Goal: Use online tool/utility: Utilize a website feature to perform a specific function

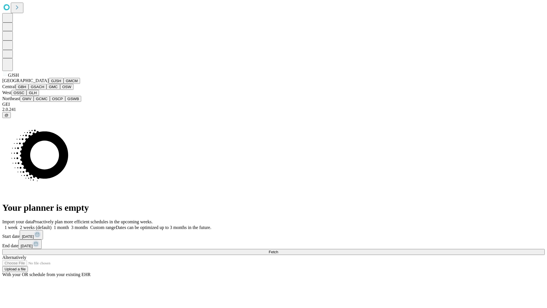
click at [49, 84] on button "GJSH" at bounding box center [56, 81] width 15 height 6
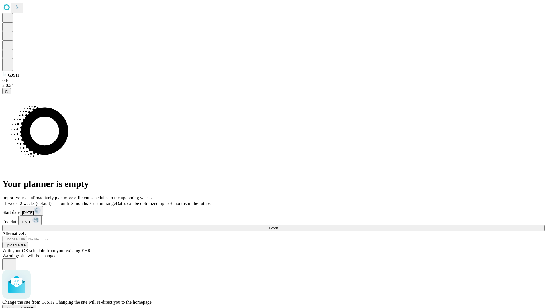
click at [34, 305] on span "Confirm" at bounding box center [27, 307] width 13 height 4
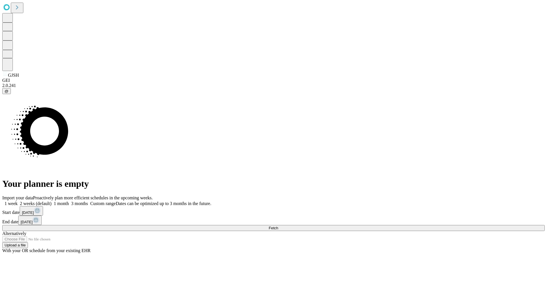
click at [69, 201] on label "1 month" at bounding box center [60, 203] width 17 height 5
click at [278, 226] on span "Fetch" at bounding box center [273, 228] width 9 height 4
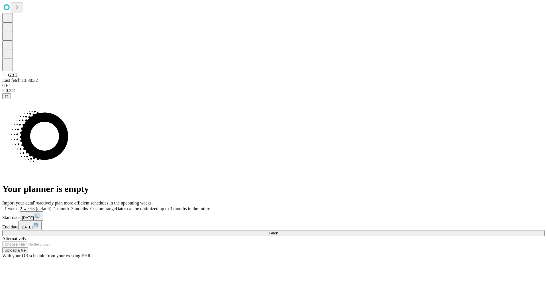
click at [69, 206] on label "1 month" at bounding box center [60, 208] width 17 height 5
click at [278, 231] on span "Fetch" at bounding box center [273, 233] width 9 height 4
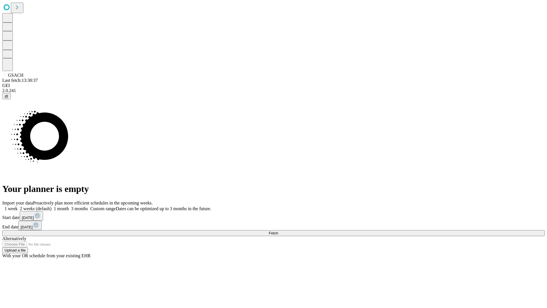
click at [69, 206] on label "1 month" at bounding box center [60, 208] width 17 height 5
click at [278, 231] on span "Fetch" at bounding box center [273, 233] width 9 height 4
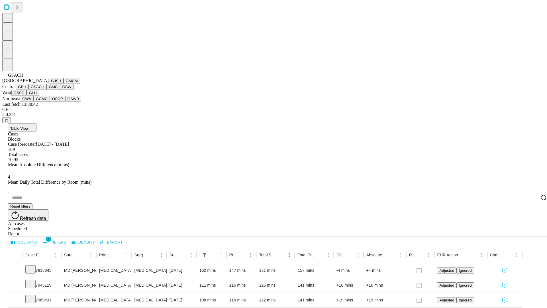
click at [46, 90] on button "GMC" at bounding box center [52, 87] width 13 height 6
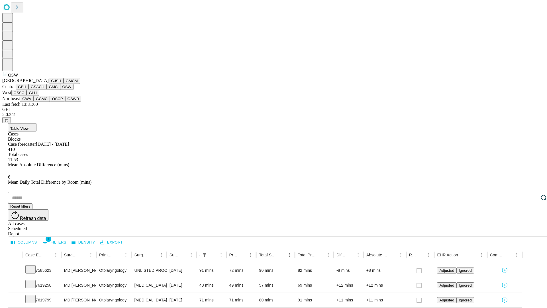
click at [27, 96] on button "OSSC" at bounding box center [18, 93] width 15 height 6
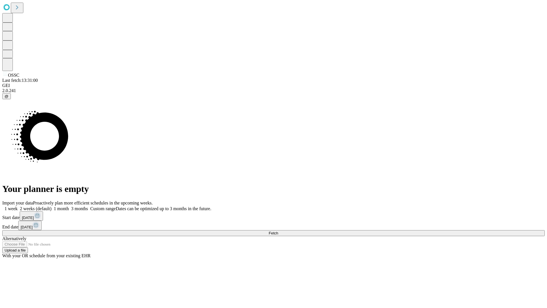
click at [69, 206] on label "1 month" at bounding box center [60, 208] width 17 height 5
click at [278, 231] on span "Fetch" at bounding box center [273, 233] width 9 height 4
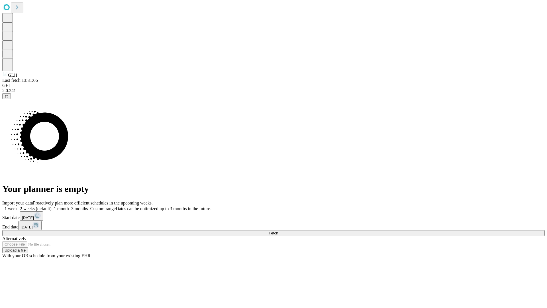
click at [69, 206] on label "1 month" at bounding box center [60, 208] width 17 height 5
click at [278, 231] on span "Fetch" at bounding box center [273, 233] width 9 height 4
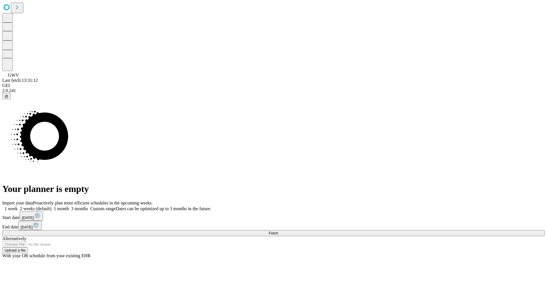
click at [69, 206] on label "1 month" at bounding box center [60, 208] width 17 height 5
click at [278, 231] on span "Fetch" at bounding box center [273, 233] width 9 height 4
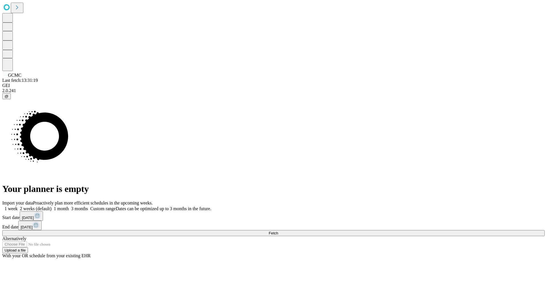
click at [69, 206] on label "1 month" at bounding box center [60, 208] width 17 height 5
click at [278, 231] on span "Fetch" at bounding box center [273, 233] width 9 height 4
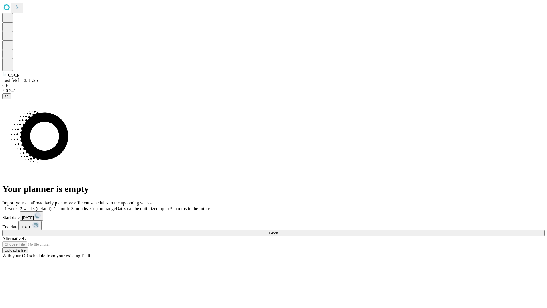
click at [278, 231] on span "Fetch" at bounding box center [273, 233] width 9 height 4
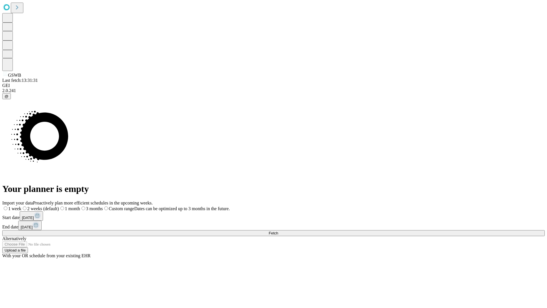
click at [278, 231] on span "Fetch" at bounding box center [273, 233] width 9 height 4
